Goal: Check status: Check status

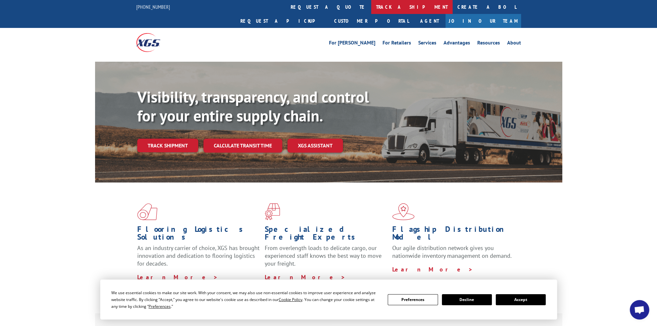
click at [371, 6] on link "track a shipment" at bounding box center [411, 7] width 81 height 14
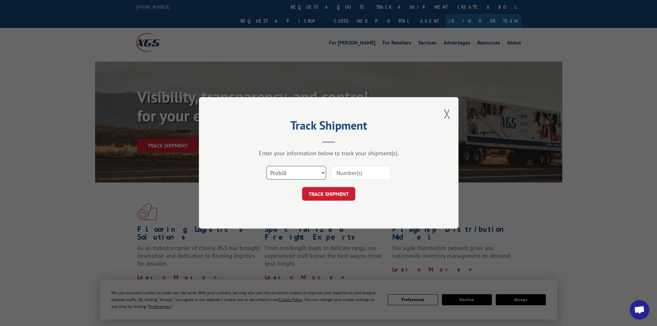
click at [309, 173] on select "Select category... Probill BOL PO" at bounding box center [296, 173] width 60 height 14
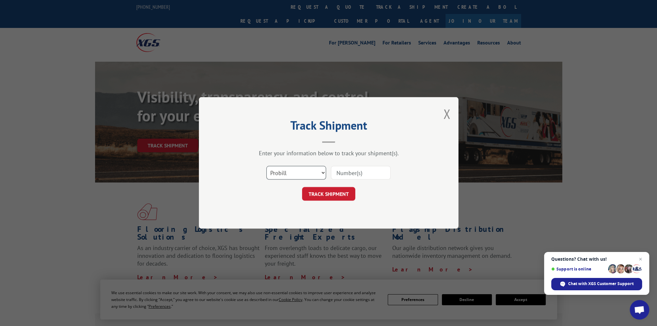
select select "bol"
click at [266, 166] on select "Select category... Probill BOL PO" at bounding box center [296, 173] width 60 height 14
click at [353, 172] on input at bounding box center [361, 173] width 60 height 14
type input "7082559"
click at [337, 194] on button "TRACK SHIPMENT" at bounding box center [328, 194] width 53 height 14
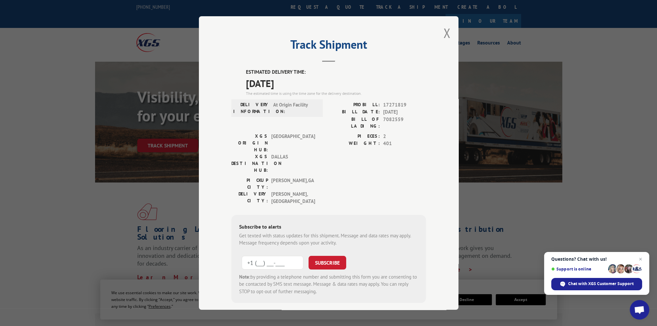
click at [270, 256] on input "+1 (___) ___-____" at bounding box center [273, 263] width 62 height 14
type input "[PHONE_NUMBER]"
click at [334, 256] on button "SUBSCRIBE" at bounding box center [328, 263] width 38 height 14
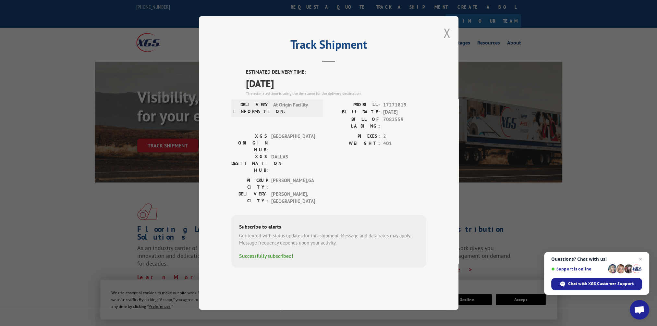
click at [449, 42] on button "Close modal" at bounding box center [446, 32] width 7 height 17
